Goal: Task Accomplishment & Management: Manage account settings

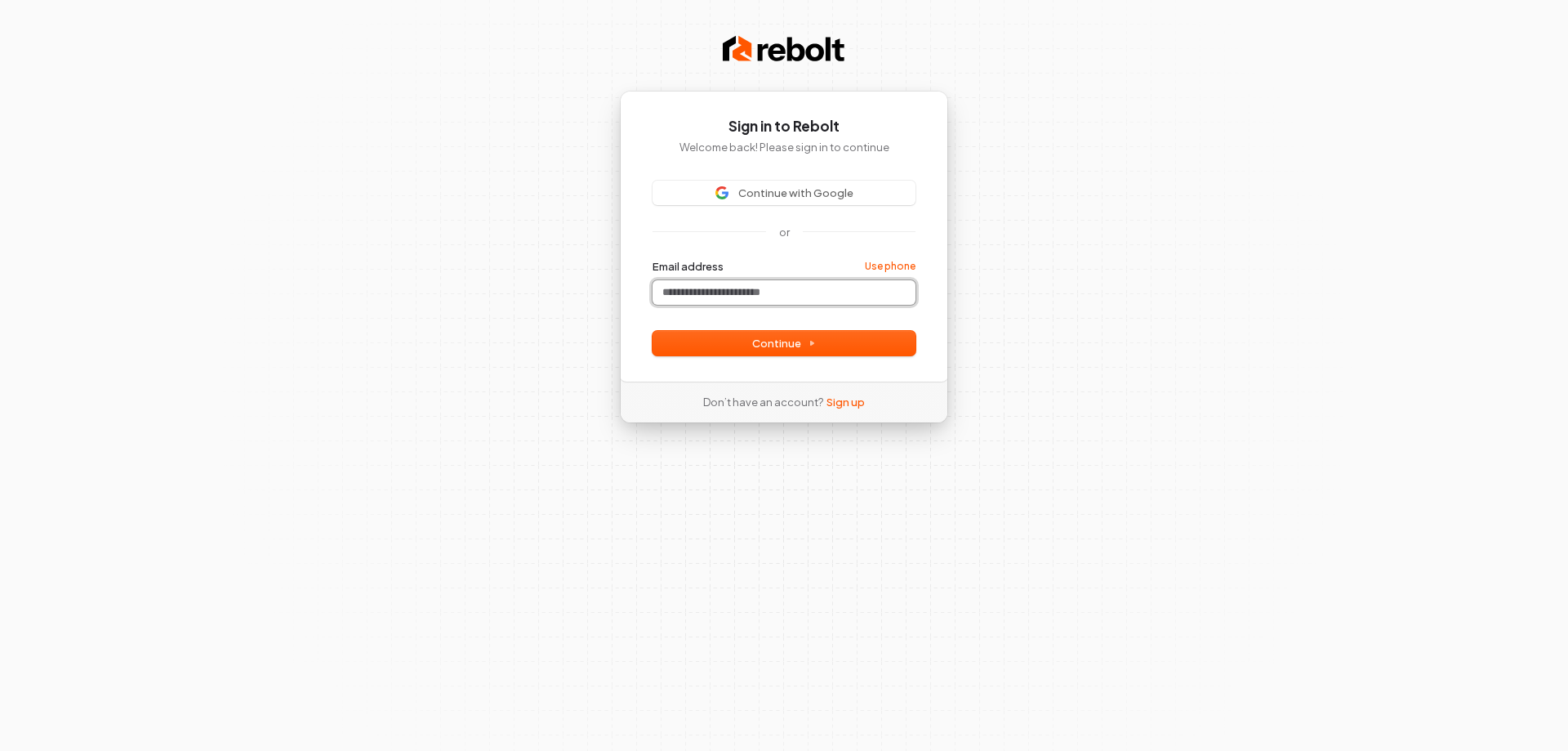
click at [744, 305] on input "Email address" at bounding box center [783, 292] width 263 height 24
click at [771, 351] on span "Continue" at bounding box center [784, 343] width 63 height 15
type input "**********"
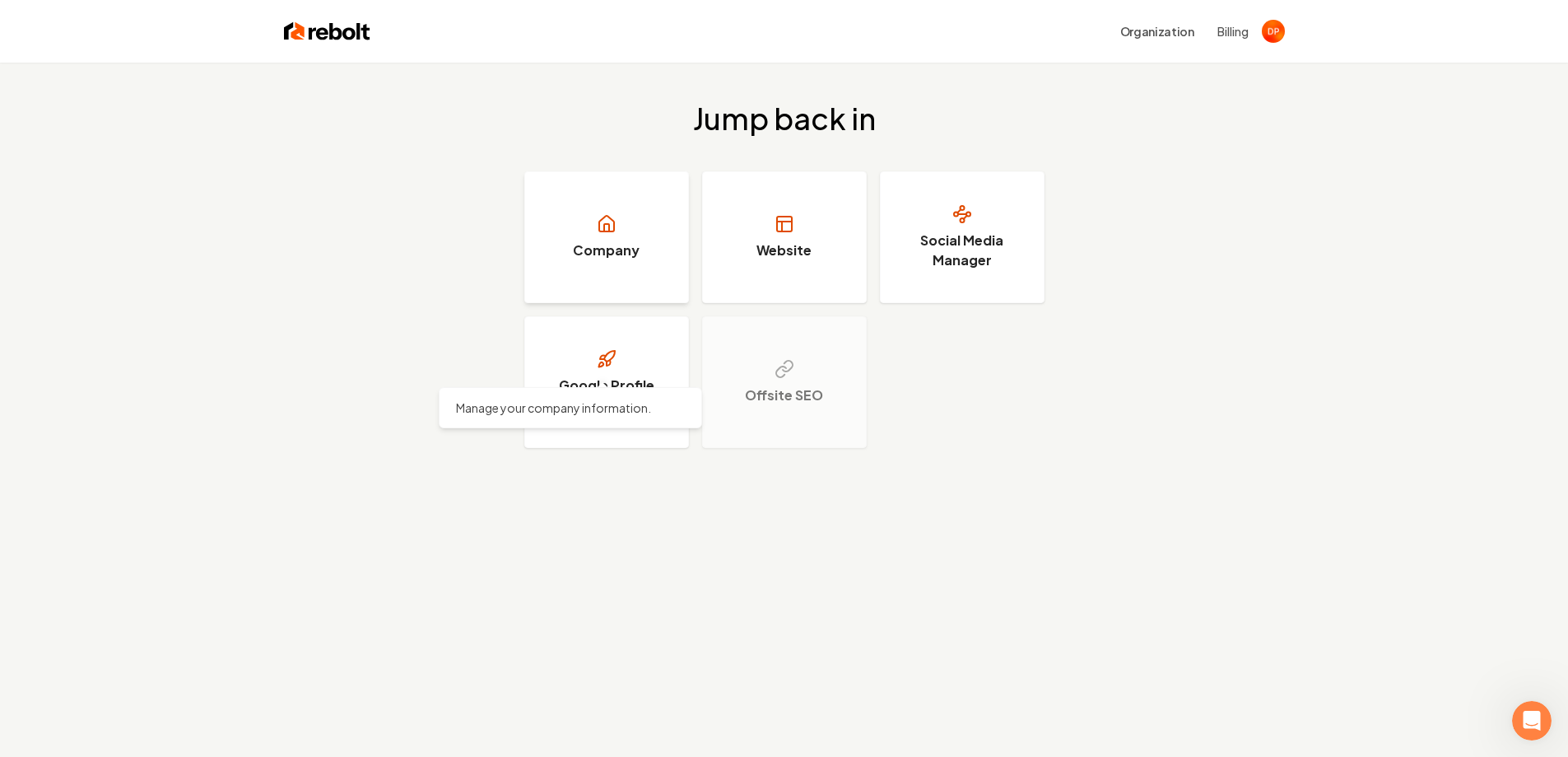
click at [609, 260] on h3 "Company" at bounding box center [606, 250] width 66 height 19
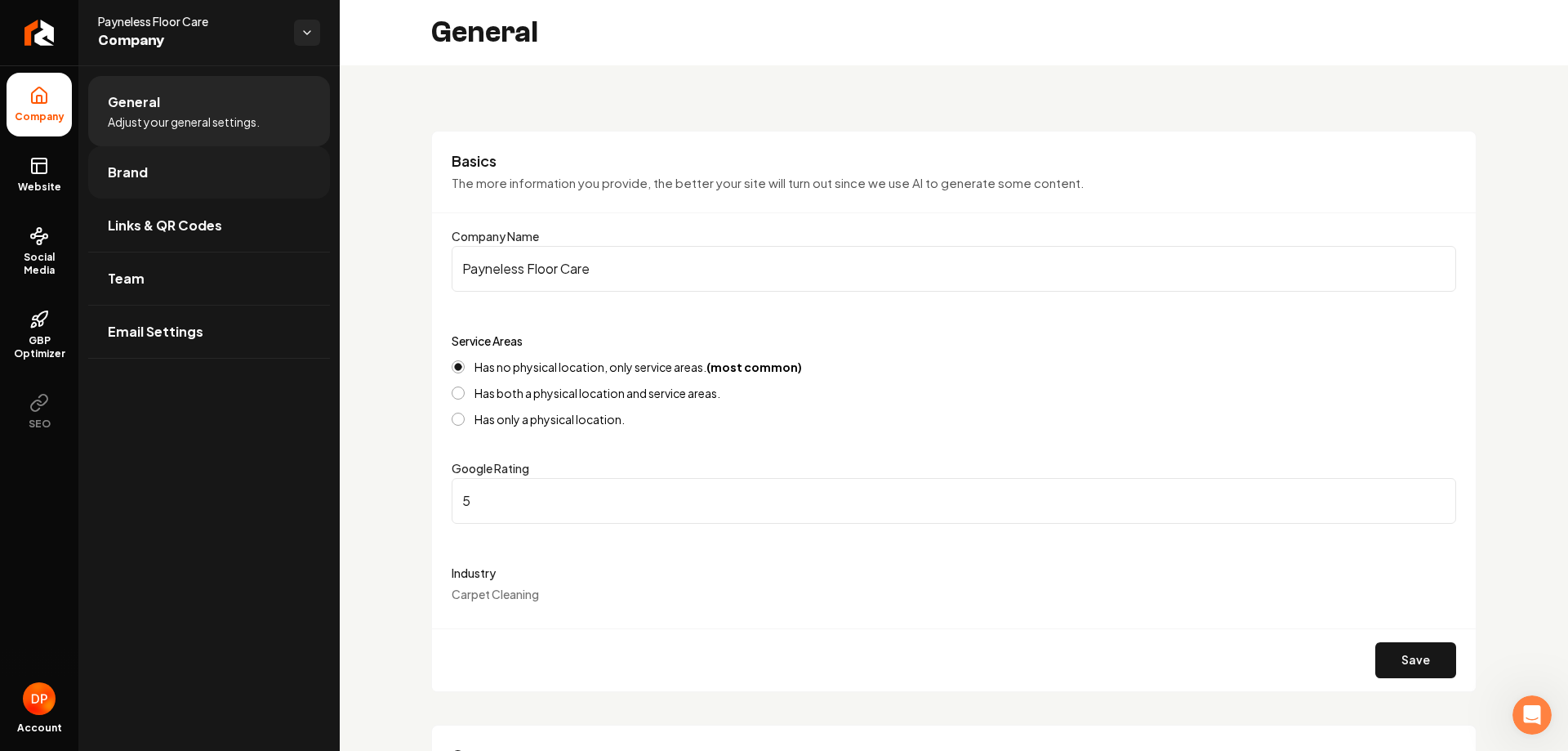
click at [148, 182] on span "Brand" at bounding box center [128, 172] width 40 height 19
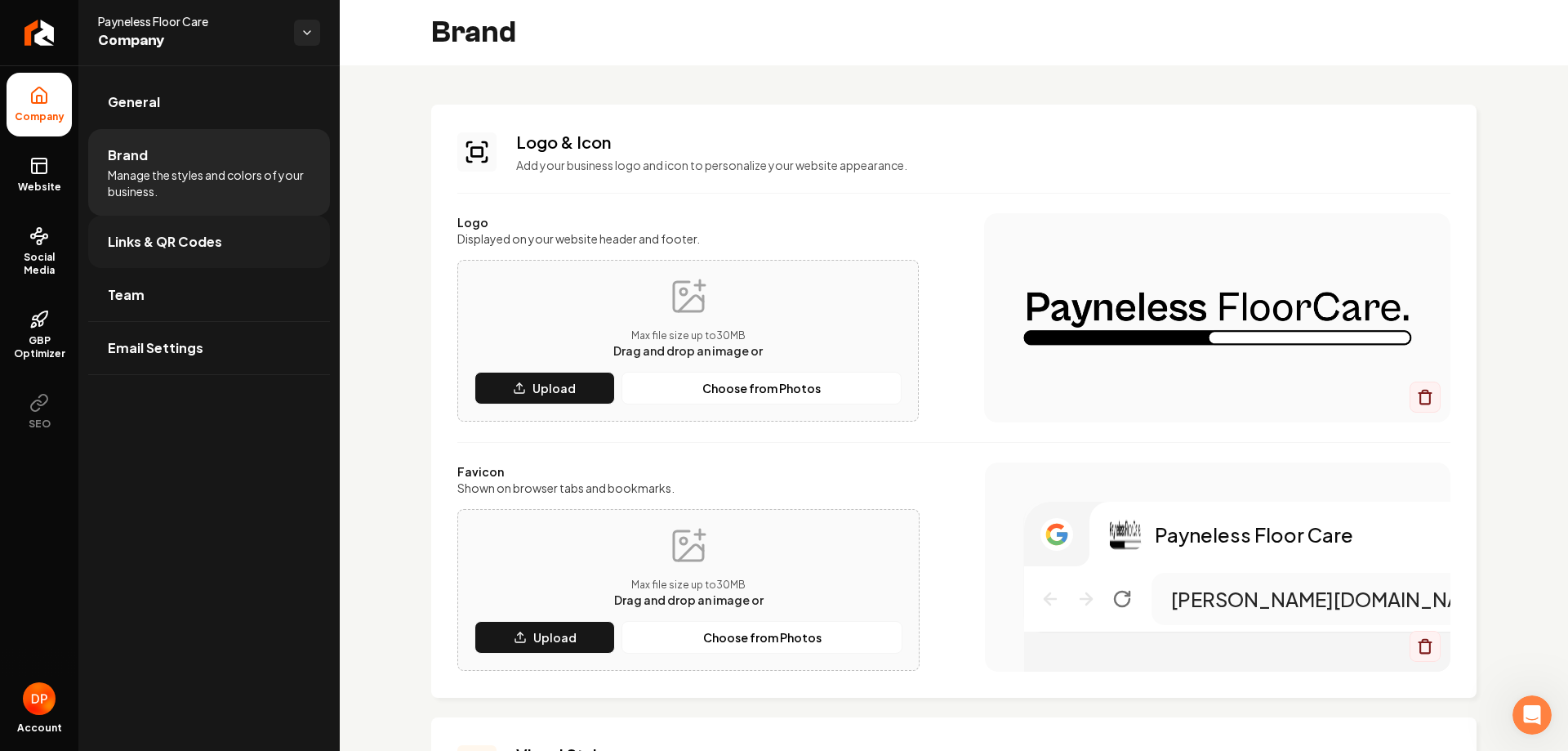
click at [309, 268] on link "Links & QR Codes" at bounding box center [210, 241] width 242 height 53
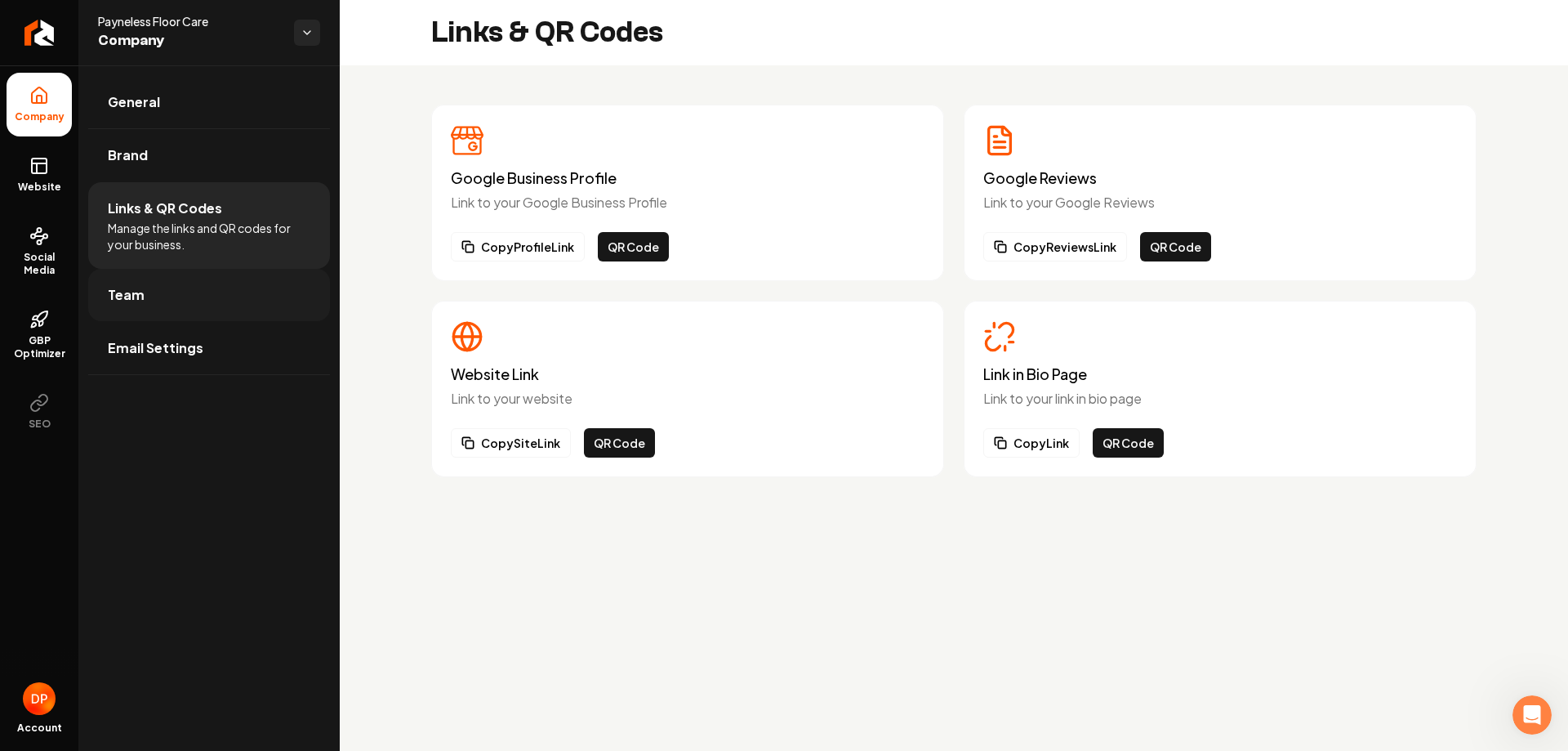
click at [302, 321] on link "Team" at bounding box center [210, 295] width 242 height 53
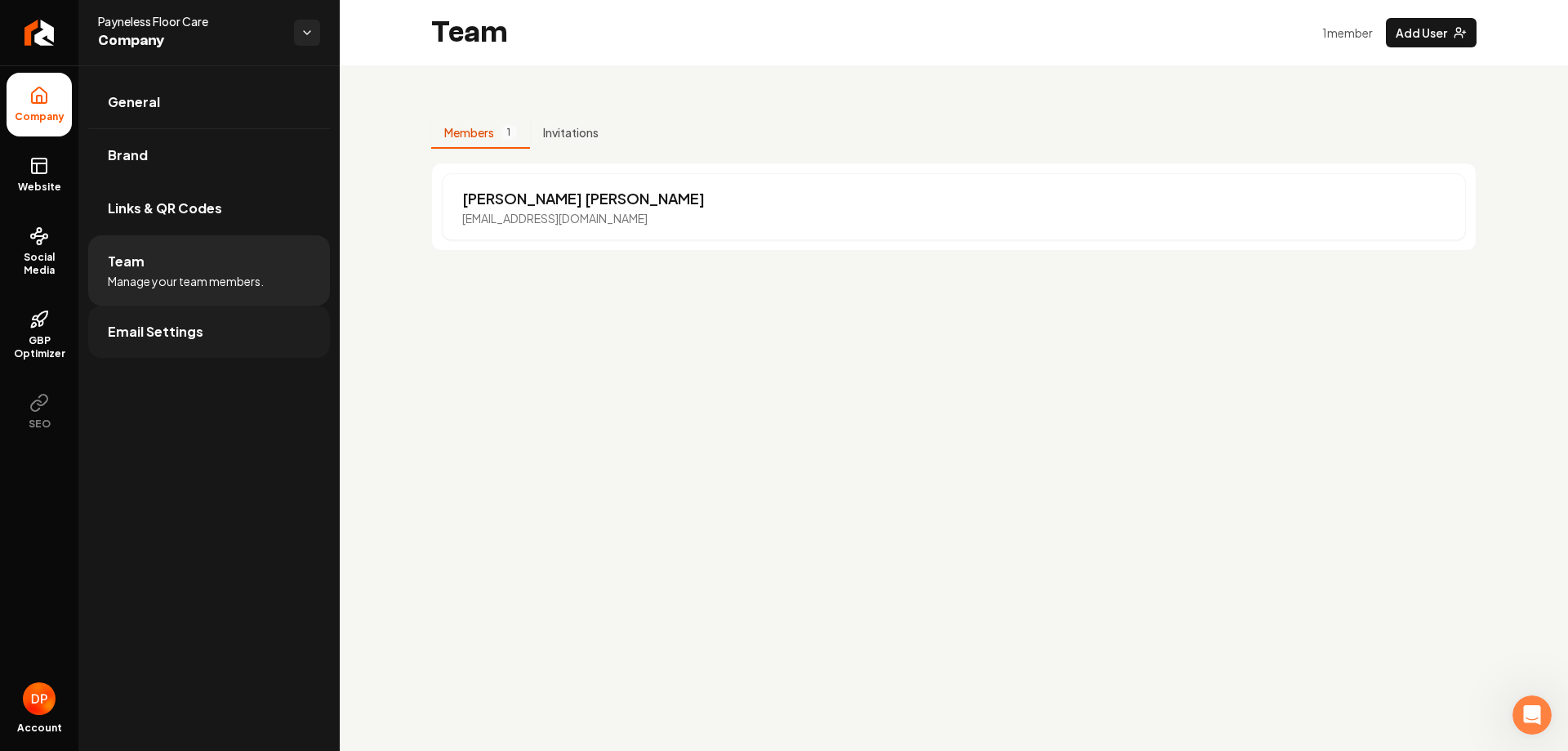
click at [300, 358] on link "Email Settings" at bounding box center [210, 332] width 242 height 53
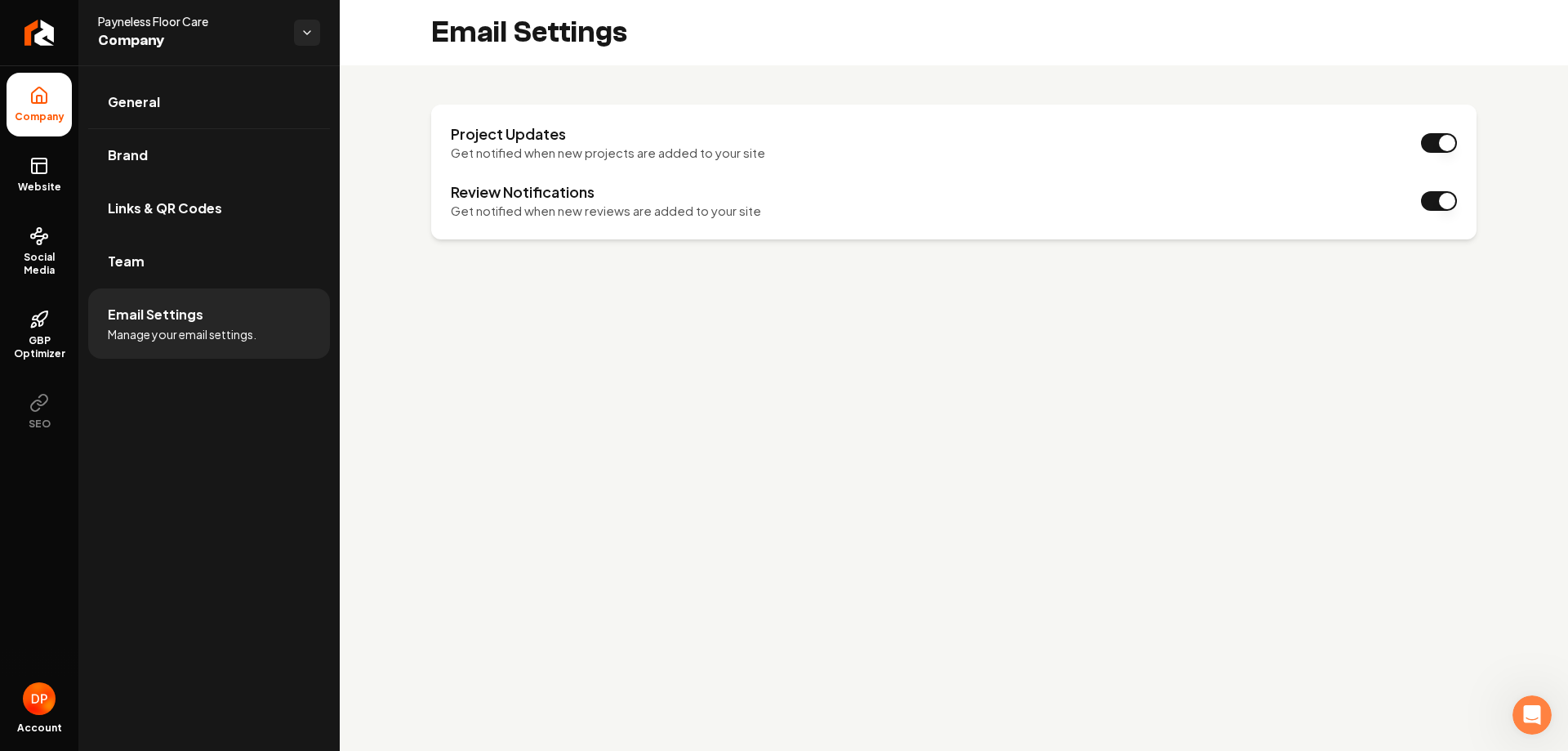
click at [248, 343] on span "Manage your email settings." at bounding box center [182, 334] width 149 height 17
click at [52, 206] on link "Website" at bounding box center [39, 175] width 65 height 63
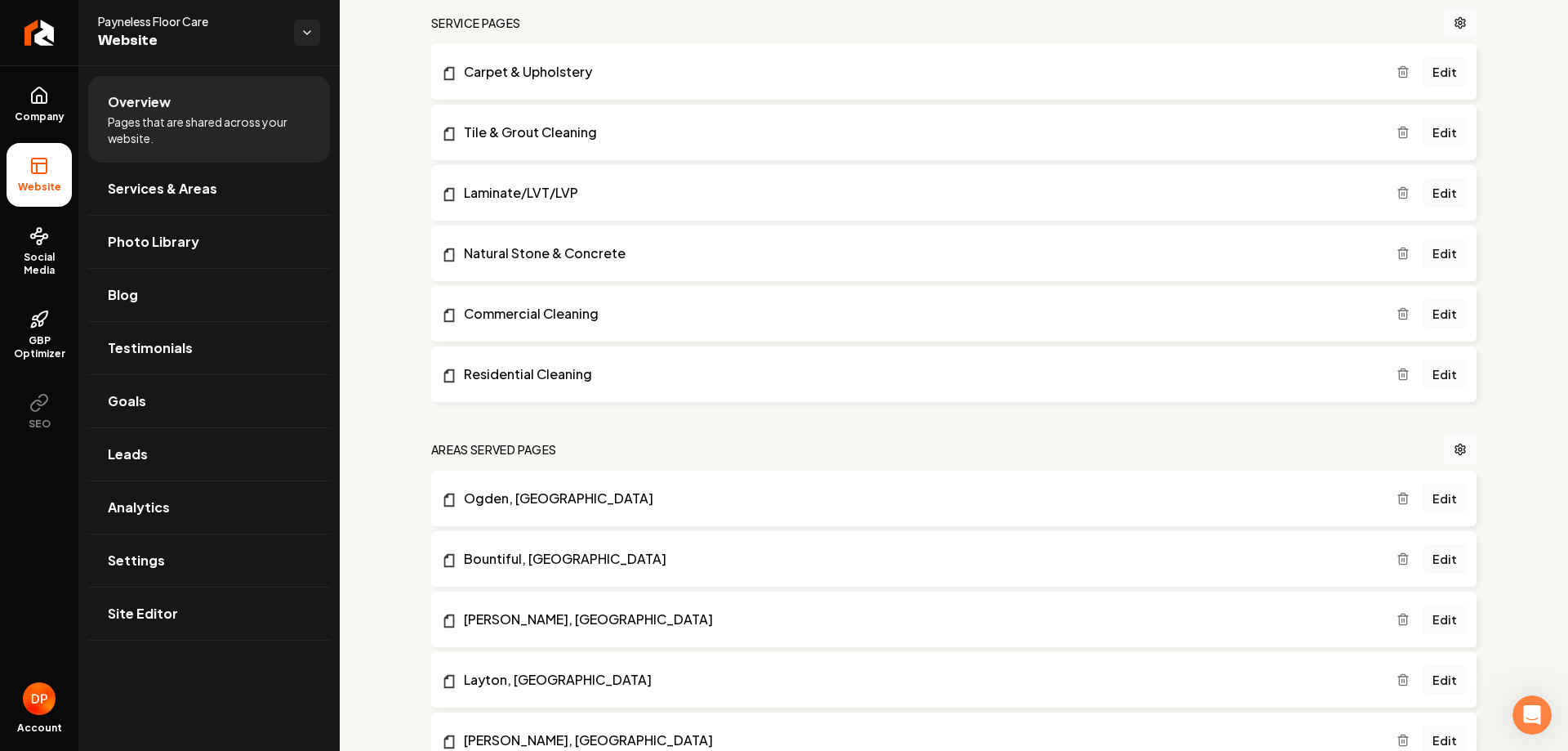
scroll to position [490, 0]
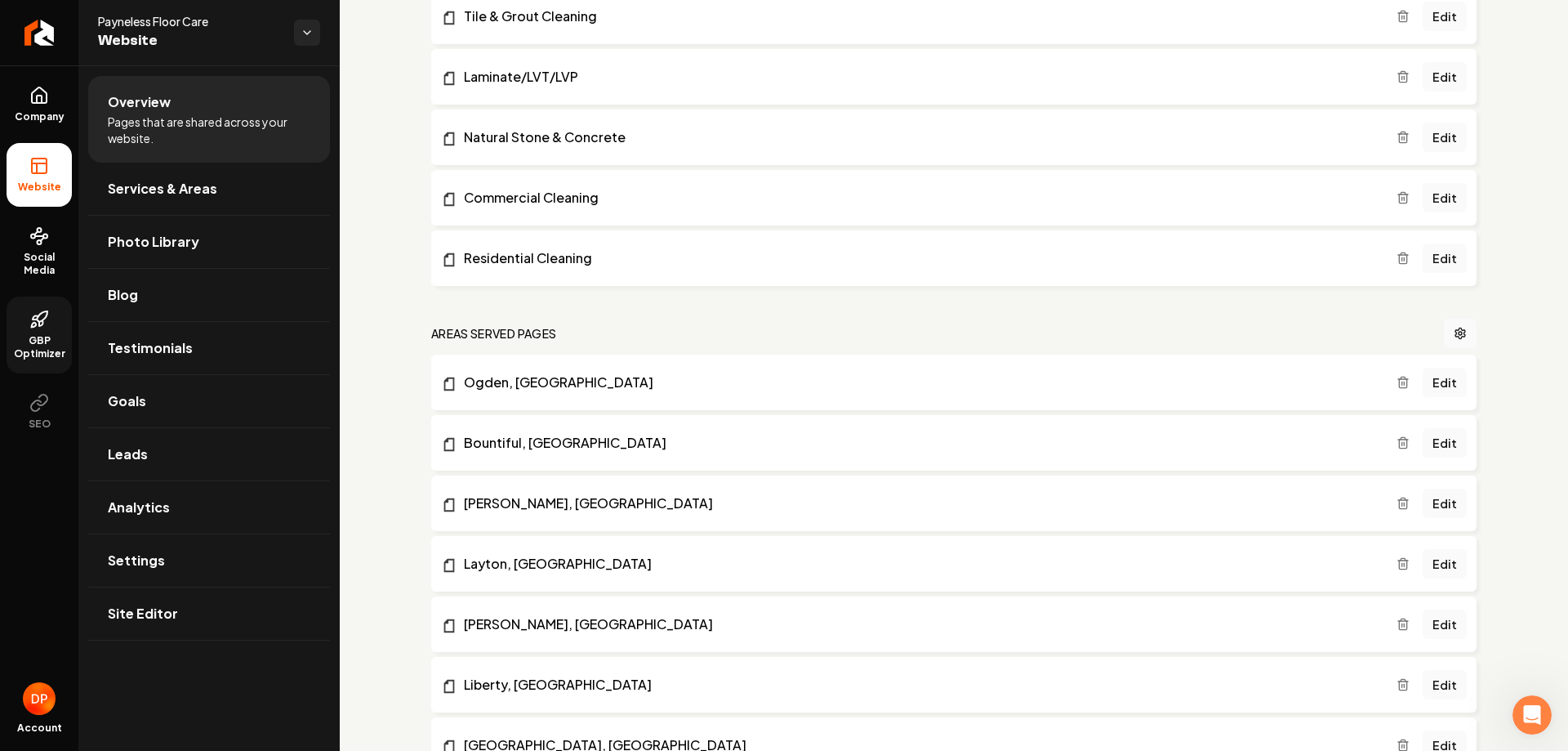
click at [71, 360] on span "GBP Optimizer" at bounding box center [39, 347] width 65 height 26
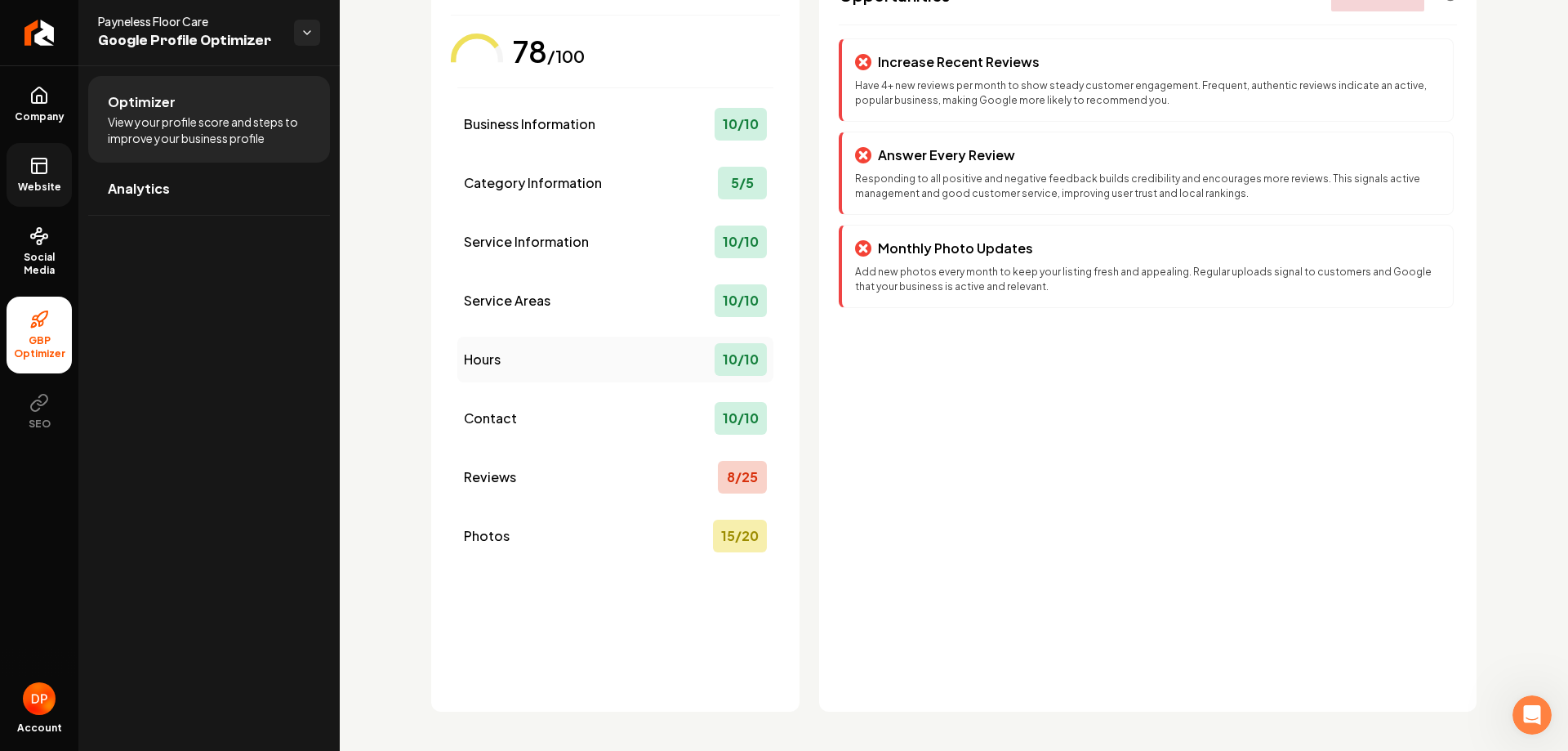
scroll to position [206, 0]
click at [509, 545] on span "Photos" at bounding box center [487, 535] width 46 height 19
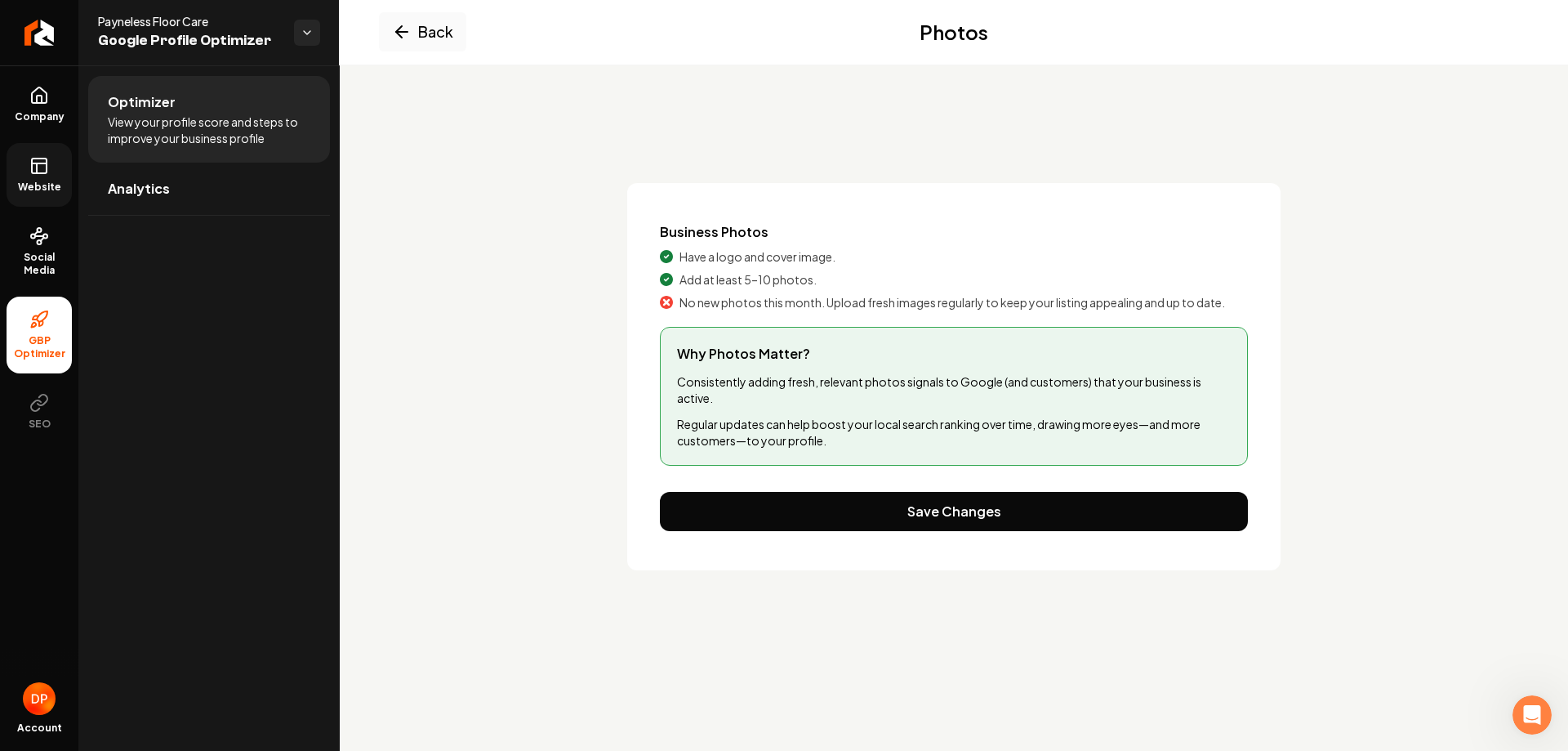
scroll to position [31, 0]
click at [453, 43] on button "Back" at bounding box center [422, 32] width 88 height 39
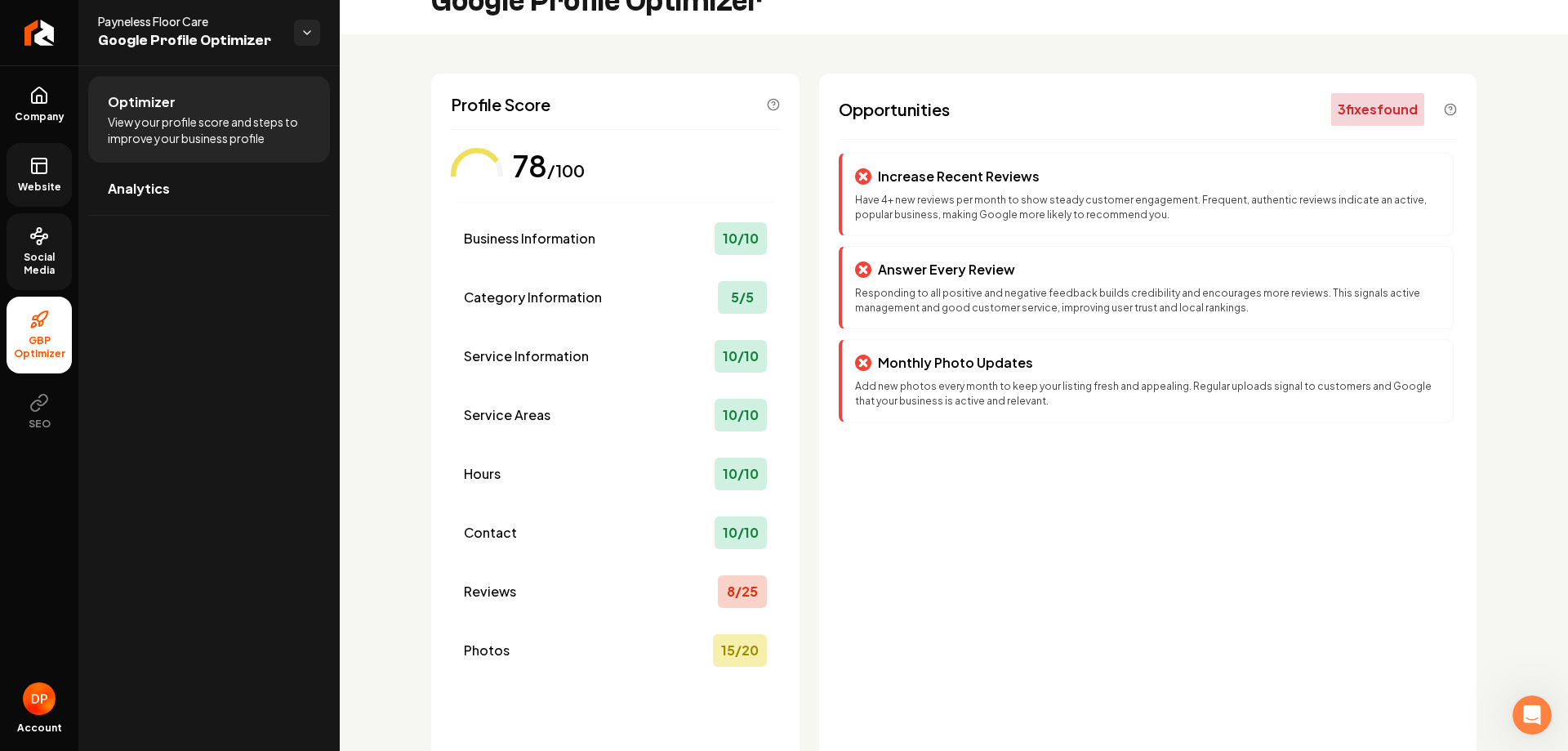
click at [55, 277] on span "Social Media" at bounding box center [39, 263] width 65 height 26
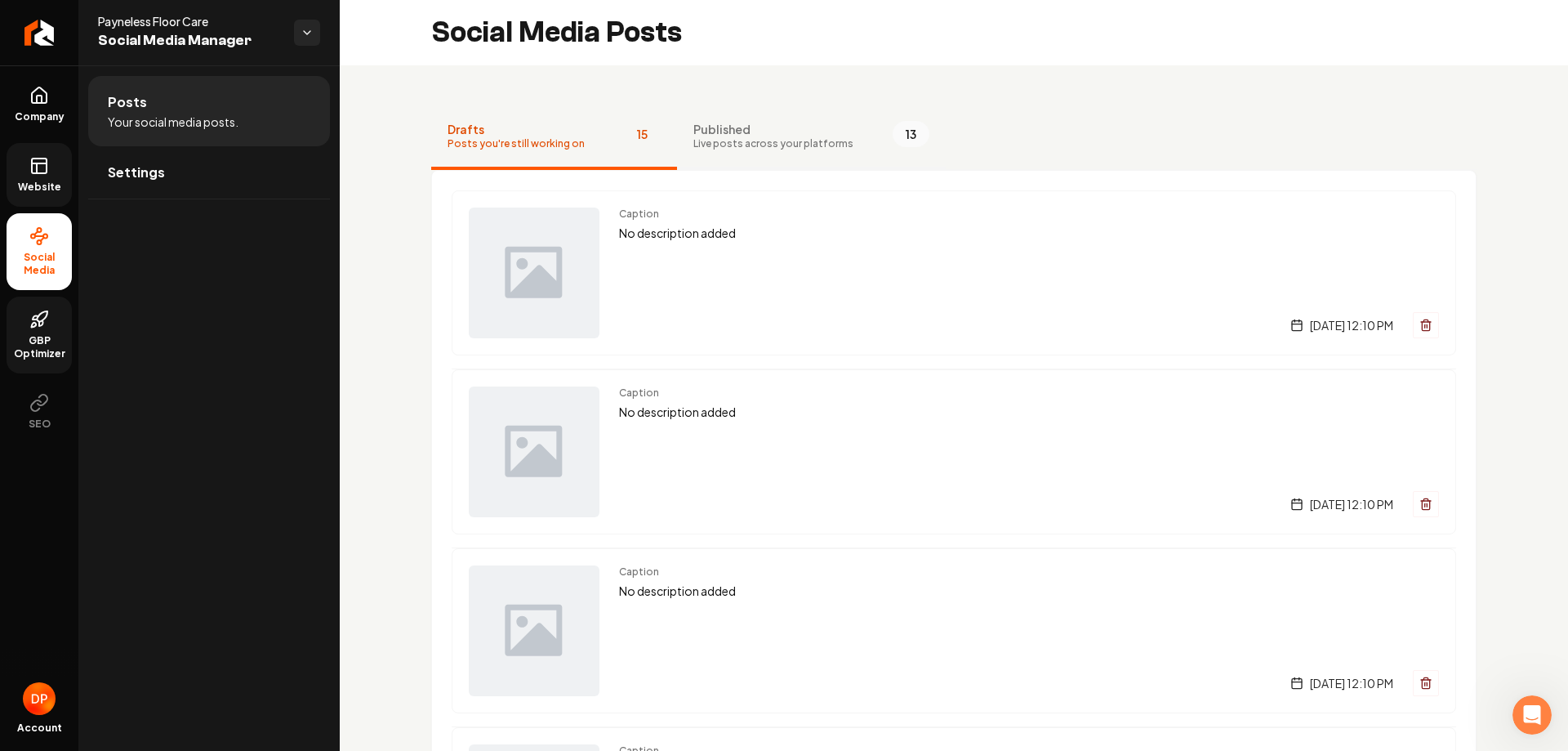
click at [910, 145] on button "Published Live posts across your platforms 13" at bounding box center [812, 137] width 269 height 65
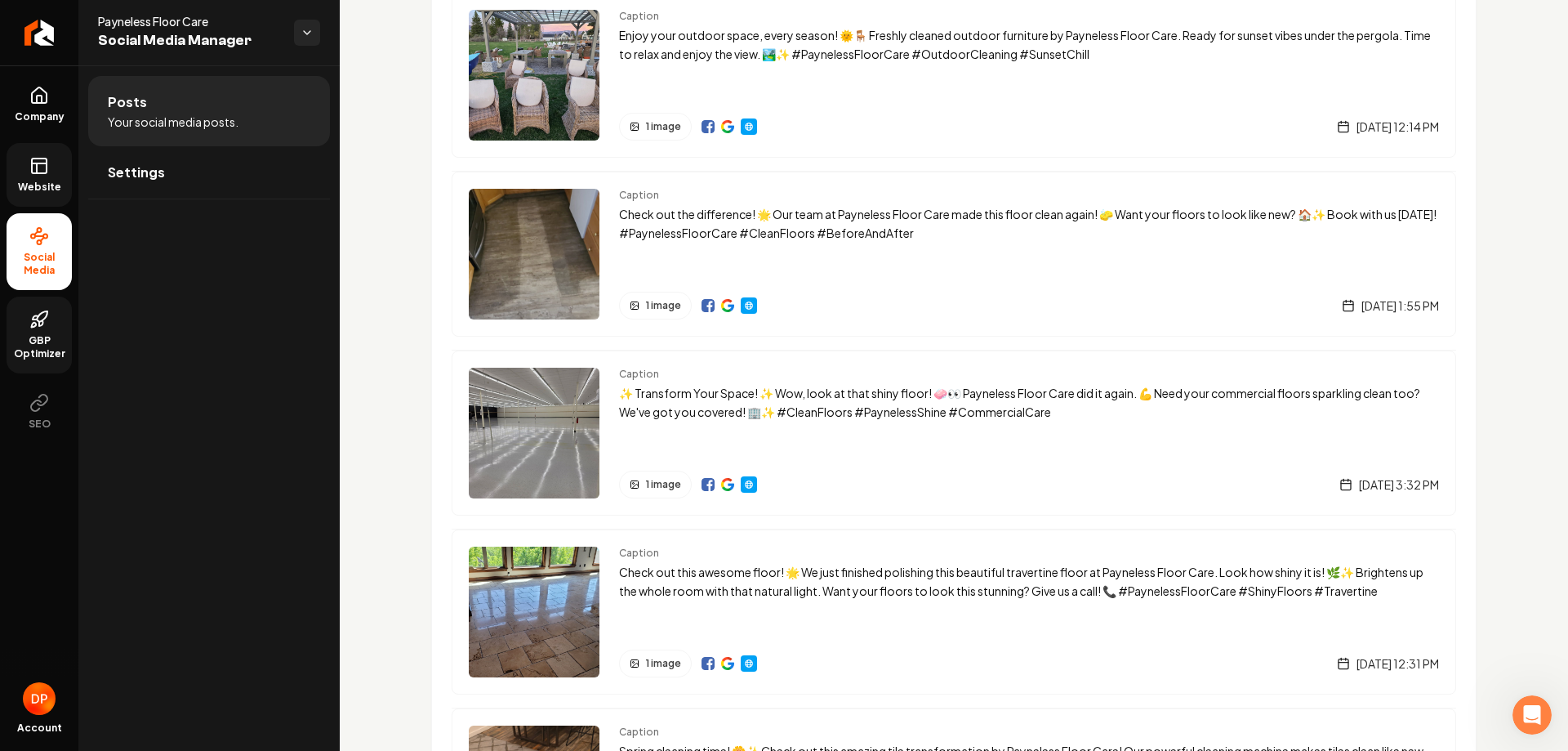
scroll to position [1471, 0]
